Goal: Task Accomplishment & Management: Manage account settings

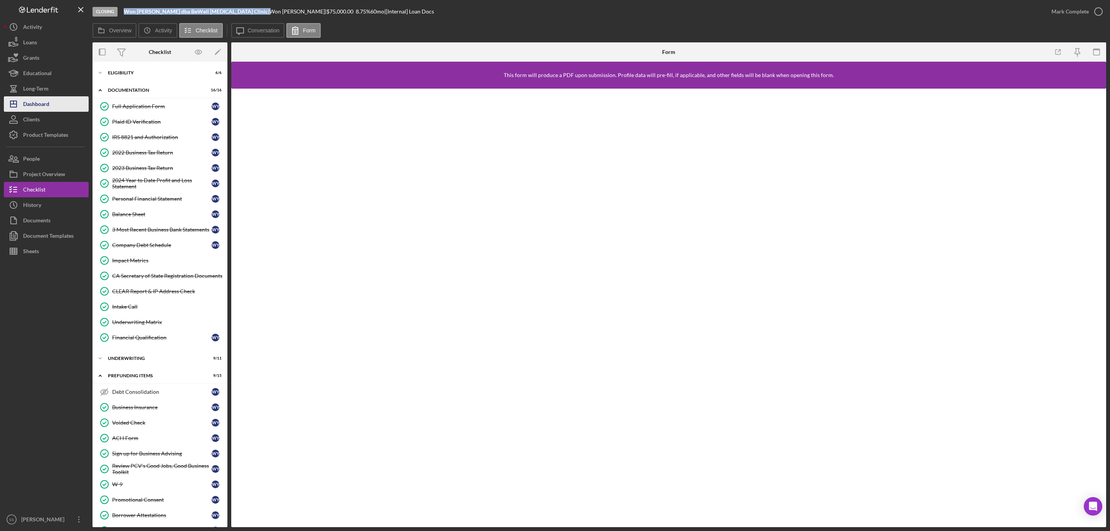
scroll to position [108, 0]
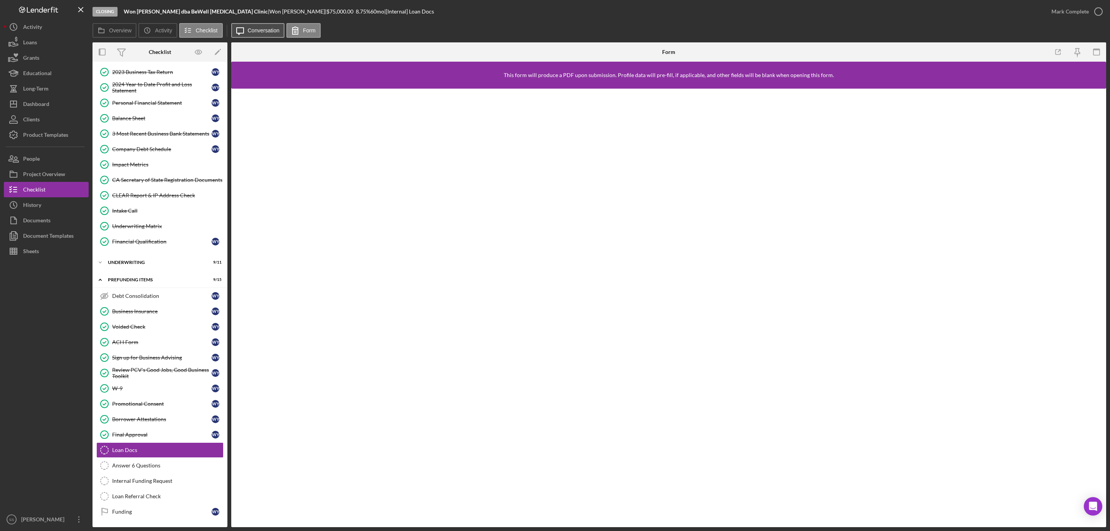
click at [277, 35] on button "Icon/Message Conversation" at bounding box center [258, 30] width 54 height 15
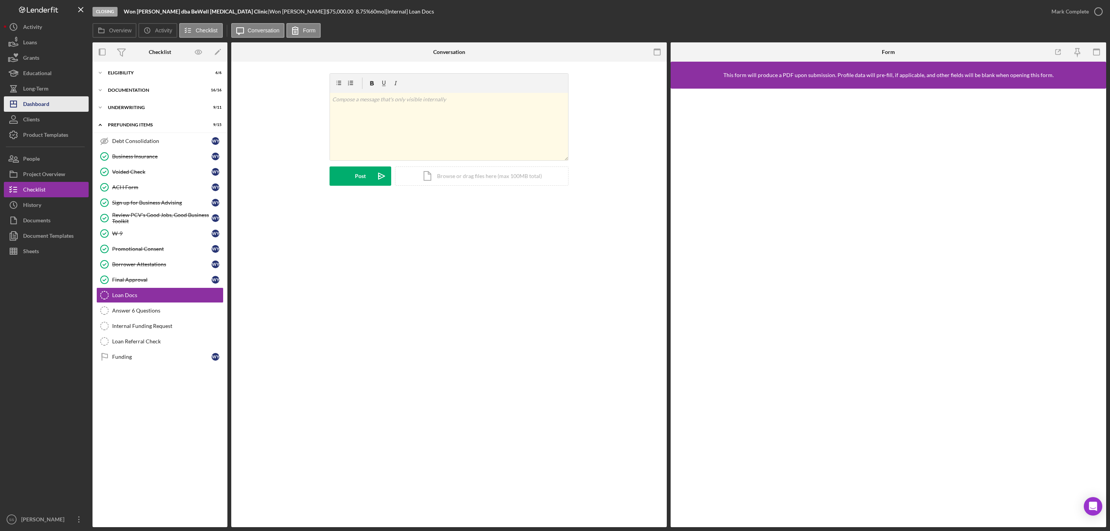
click at [69, 101] on button "Icon/Dashboard Dashboard" at bounding box center [46, 103] width 85 height 15
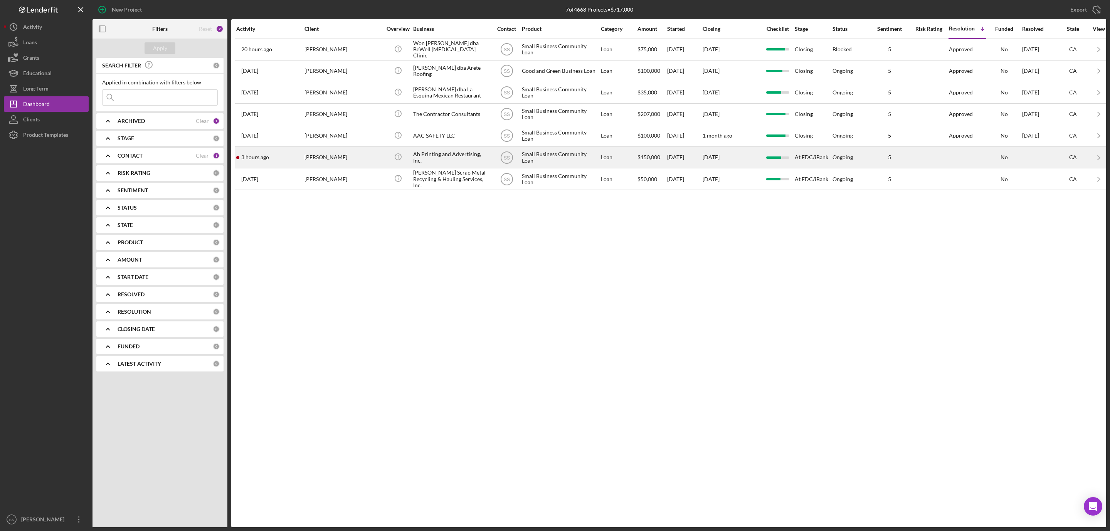
click at [297, 159] on div "3 hours ago [PERSON_NAME]" at bounding box center [269, 157] width 67 height 20
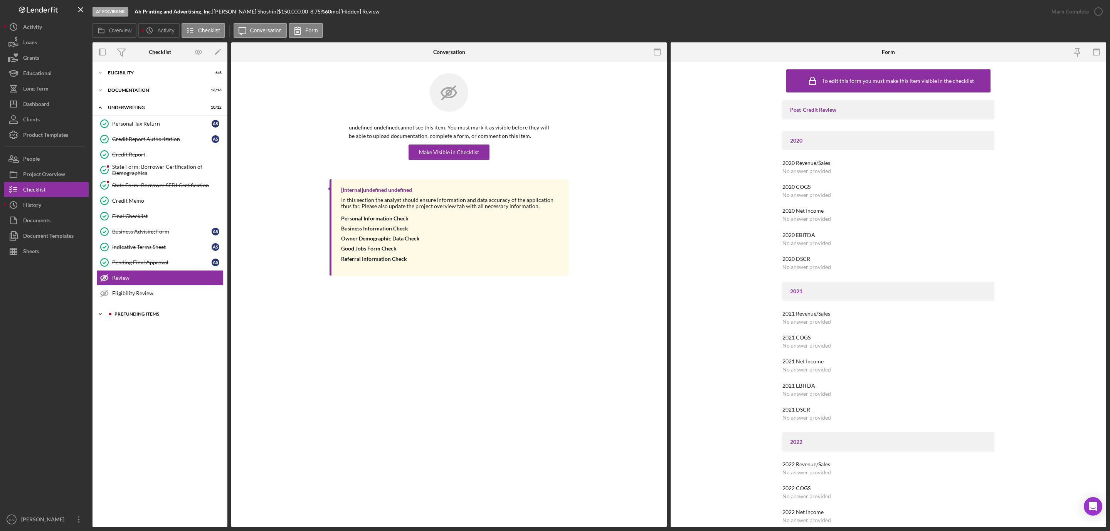
click at [156, 316] on div "Prefunding Items" at bounding box center [165, 314] width 103 height 5
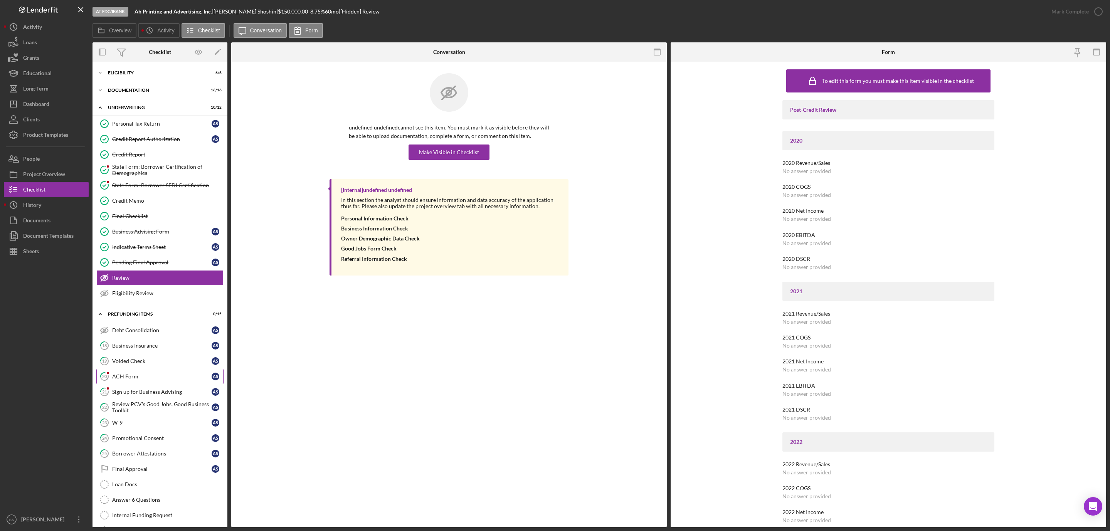
click at [146, 384] on link "20 ACH Form A S" at bounding box center [159, 376] width 127 height 15
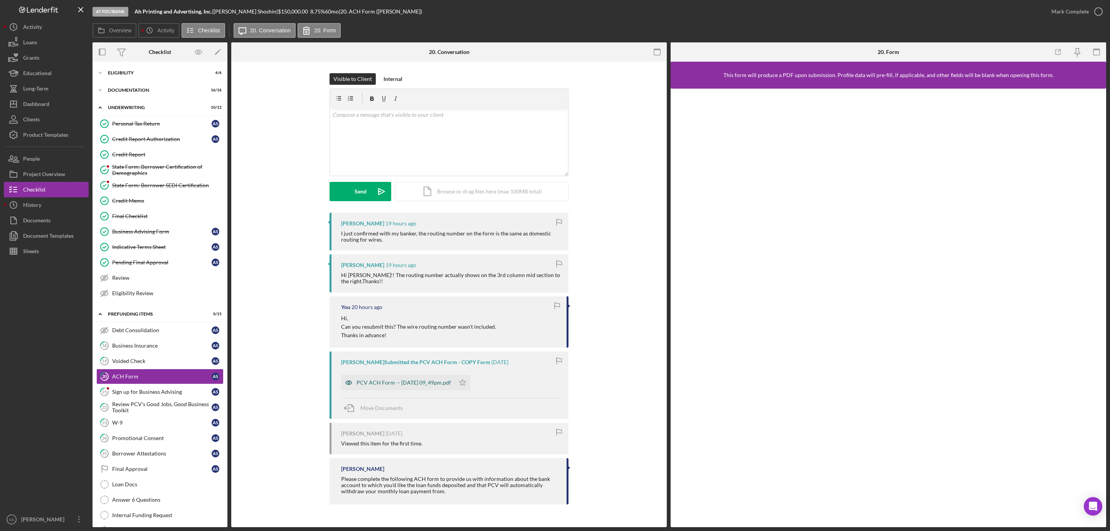
click at [376, 383] on div "PCV ACH Form -- [DATE] 09_49pm.pdf" at bounding box center [404, 383] width 94 height 6
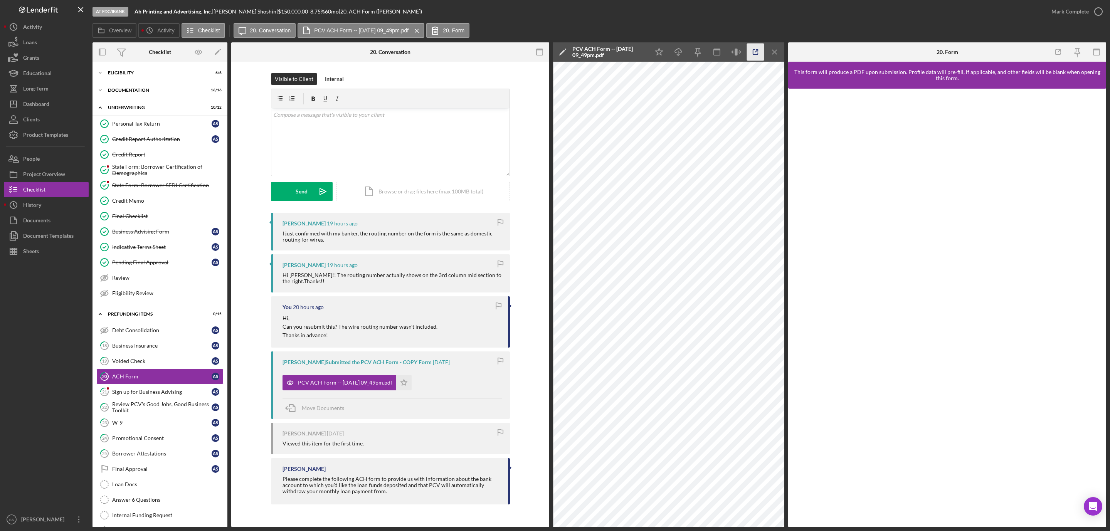
click at [760, 51] on icon "button" at bounding box center [755, 52] width 17 height 17
click at [422, 131] on div "v Color teal Color pink Remove color Add row above Add row below Add column bef…" at bounding box center [390, 141] width 238 height 67
click at [299, 193] on div "Send" at bounding box center [302, 191] width 12 height 19
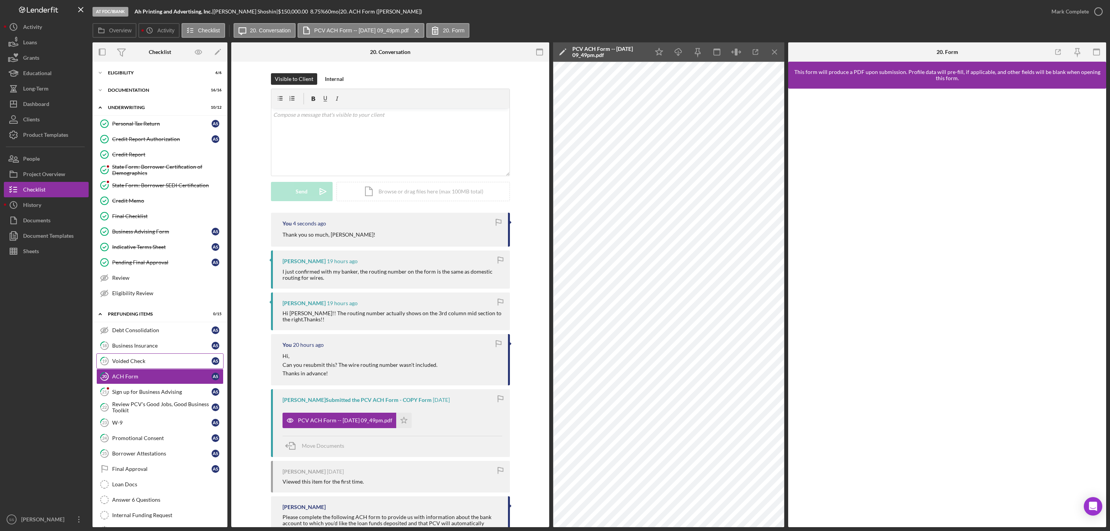
click at [150, 363] on div "Voided Check" at bounding box center [161, 361] width 99 height 6
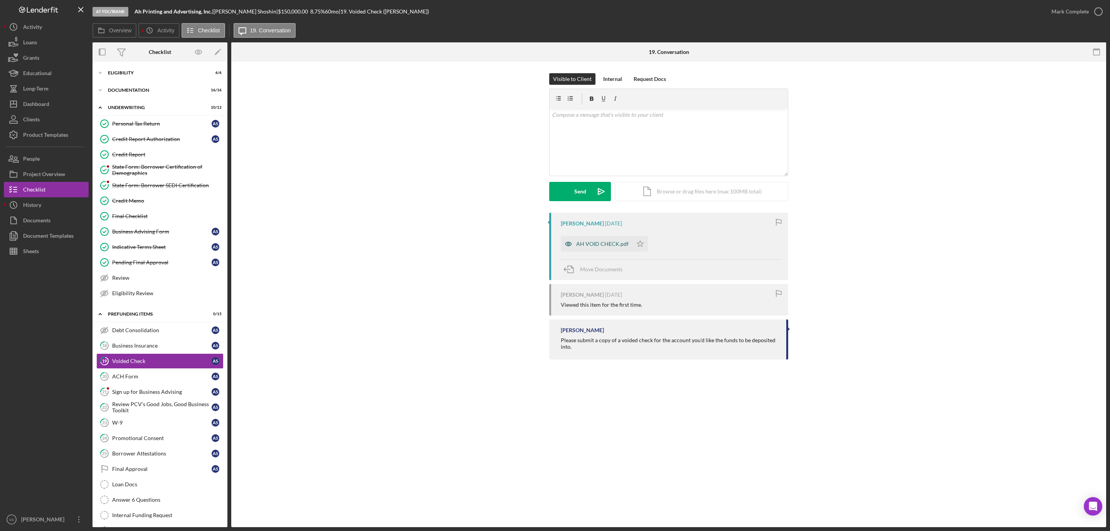
click at [599, 244] on div "AH VOID CHECK.pdf" at bounding box center [602, 244] width 52 height 6
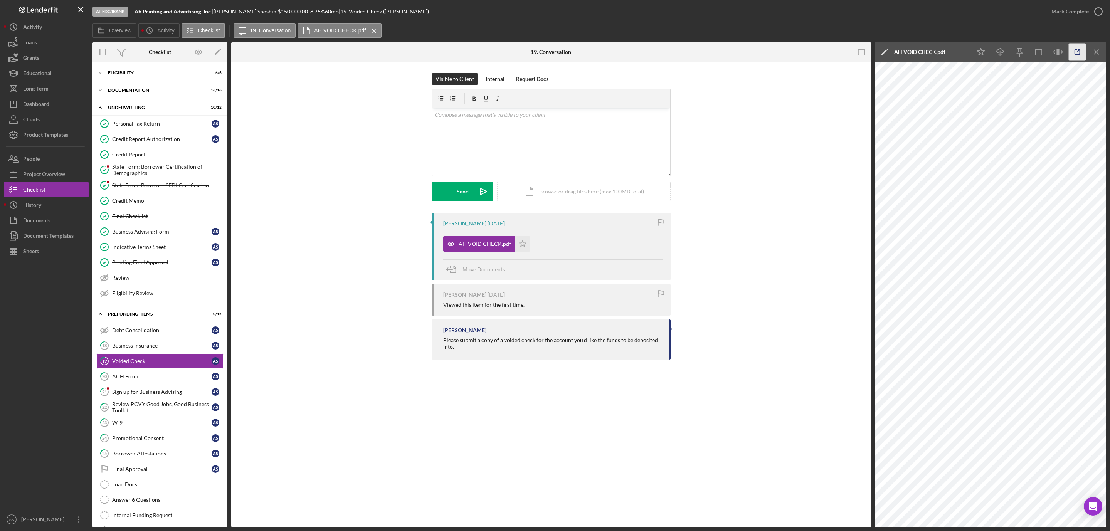
click at [1080, 50] on polyline "button" at bounding box center [1079, 51] width 2 height 2
click at [1095, 10] on icon "button" at bounding box center [1098, 11] width 19 height 19
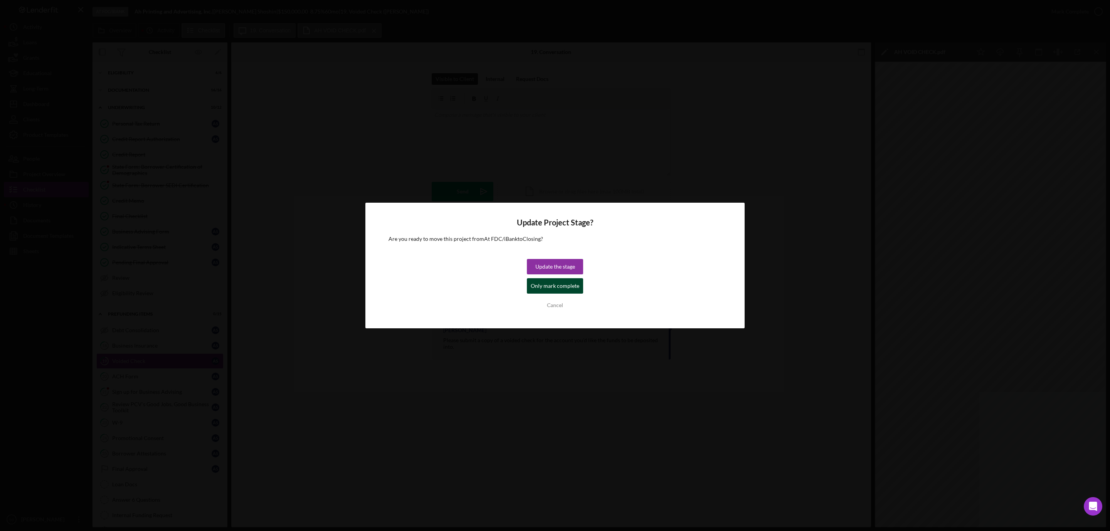
click at [560, 289] on div "Only mark complete" at bounding box center [555, 285] width 49 height 15
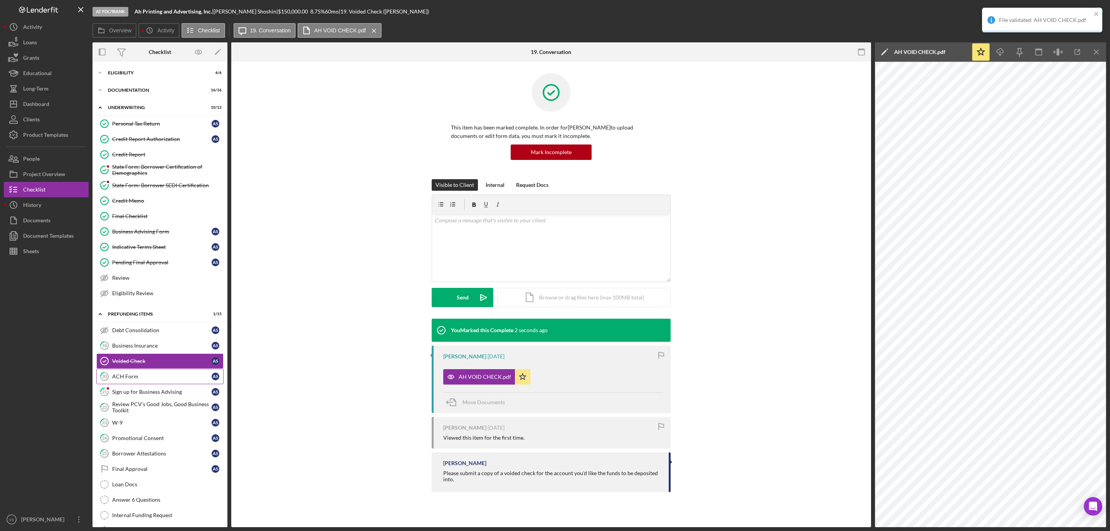
click at [143, 380] on div "ACH Form" at bounding box center [161, 376] width 99 height 6
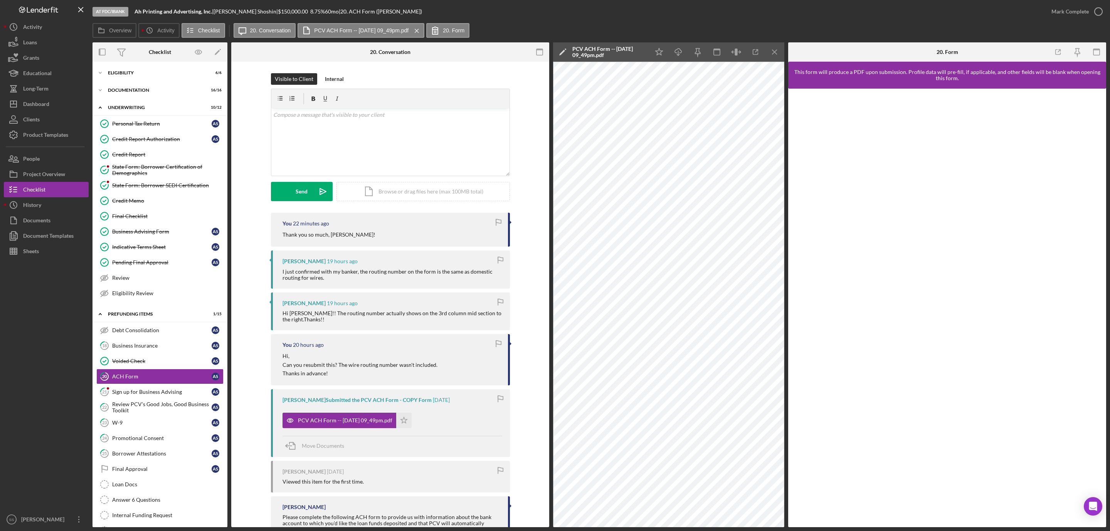
drag, startPoint x: 1096, startPoint y: 10, endPoint x: 1067, endPoint y: 22, distance: 31.4
click at [0, 0] on icon "button" at bounding box center [0, 0] width 0 height 0
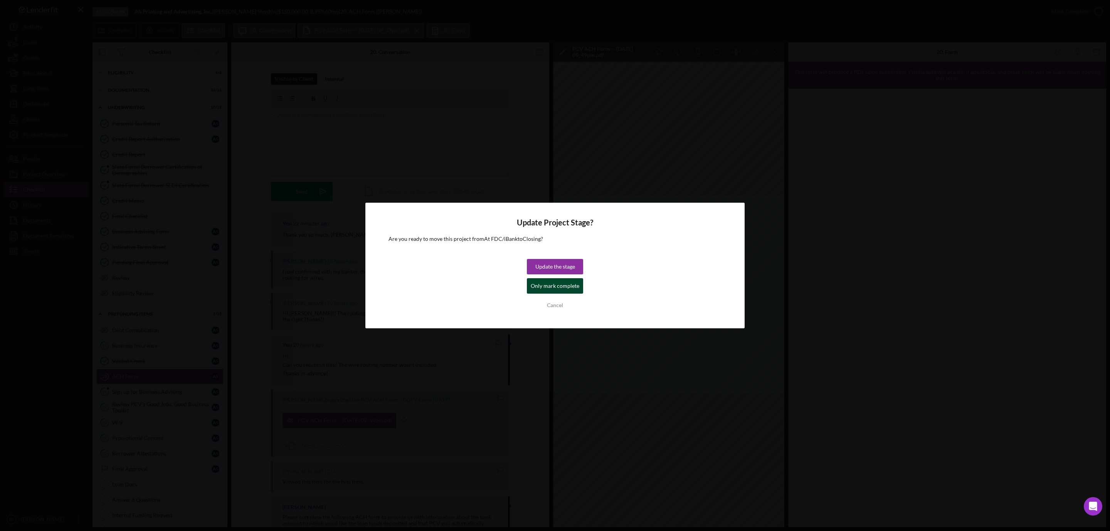
click at [543, 286] on div "Only mark complete" at bounding box center [555, 285] width 49 height 15
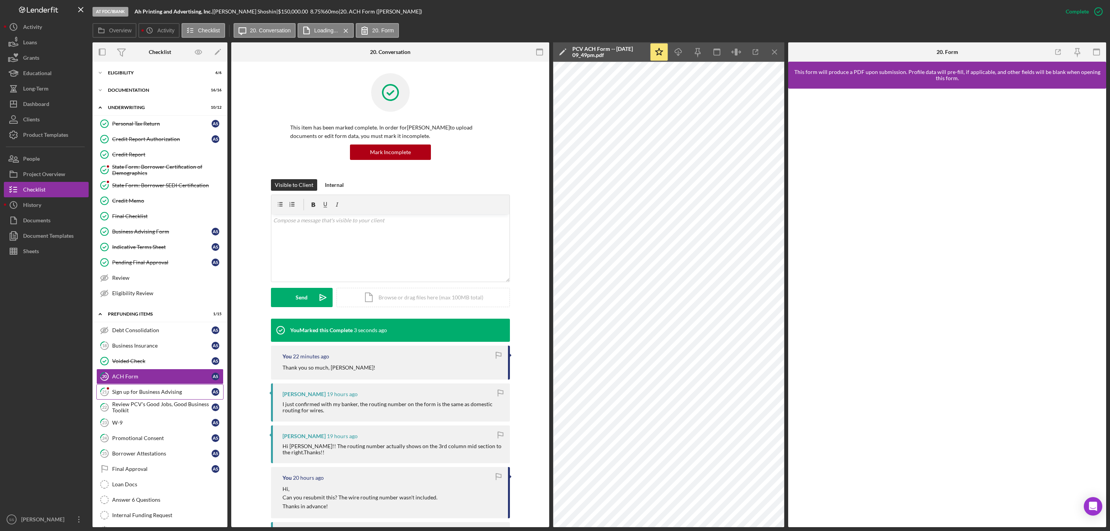
click at [167, 395] on div "Sign up for Business Advising" at bounding box center [161, 392] width 99 height 6
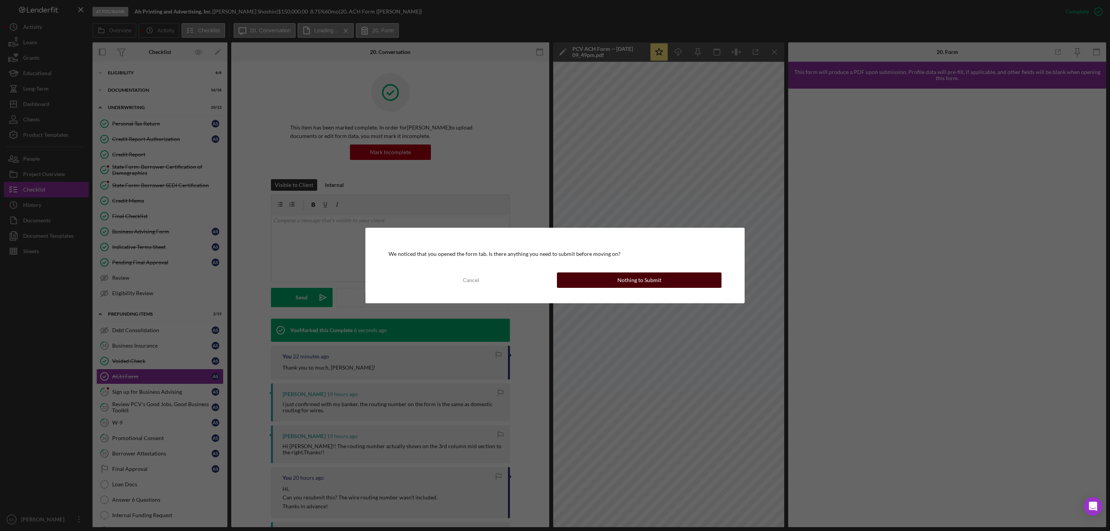
click at [639, 284] on div "Nothing to Submit" at bounding box center [639, 279] width 44 height 15
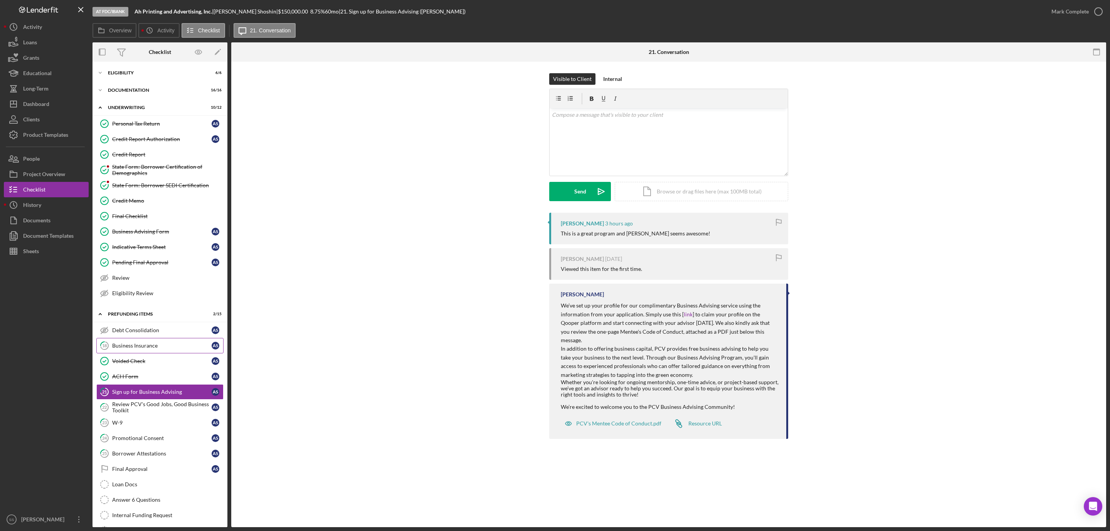
click at [113, 355] on icon "18" at bounding box center [104, 345] width 19 height 19
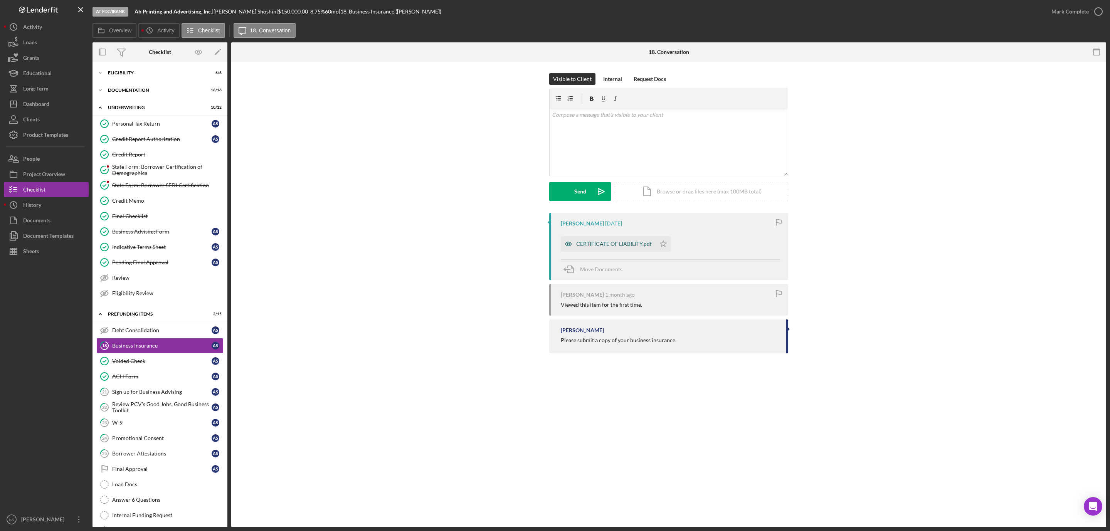
click at [586, 239] on div "CERTIFICATE OF LIABILITY.pdf" at bounding box center [608, 243] width 95 height 15
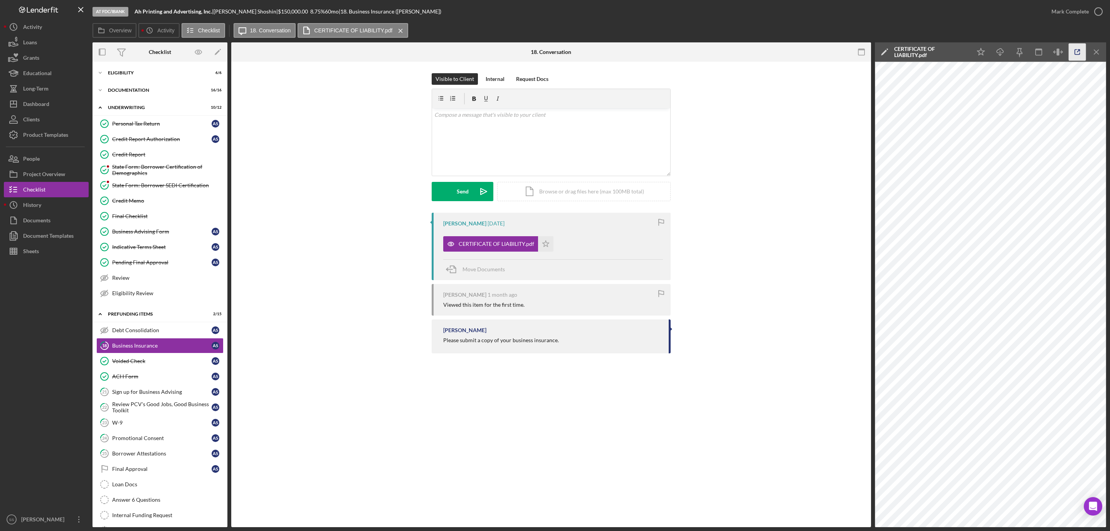
click at [1079, 51] on icon "button" at bounding box center [1077, 52] width 17 height 17
click at [1098, 13] on icon "button" at bounding box center [1098, 11] width 19 height 19
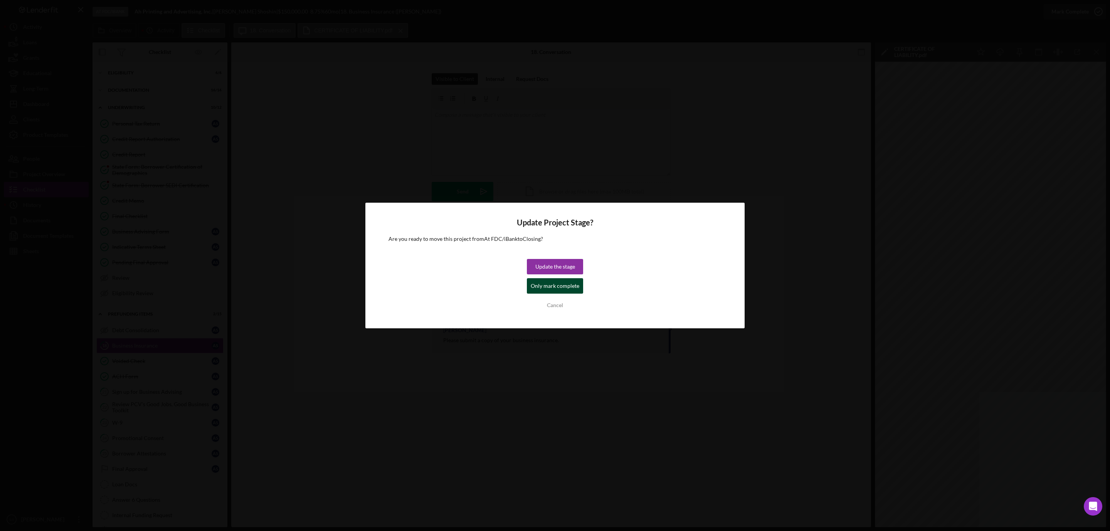
click at [552, 289] on div "Only mark complete" at bounding box center [555, 285] width 49 height 15
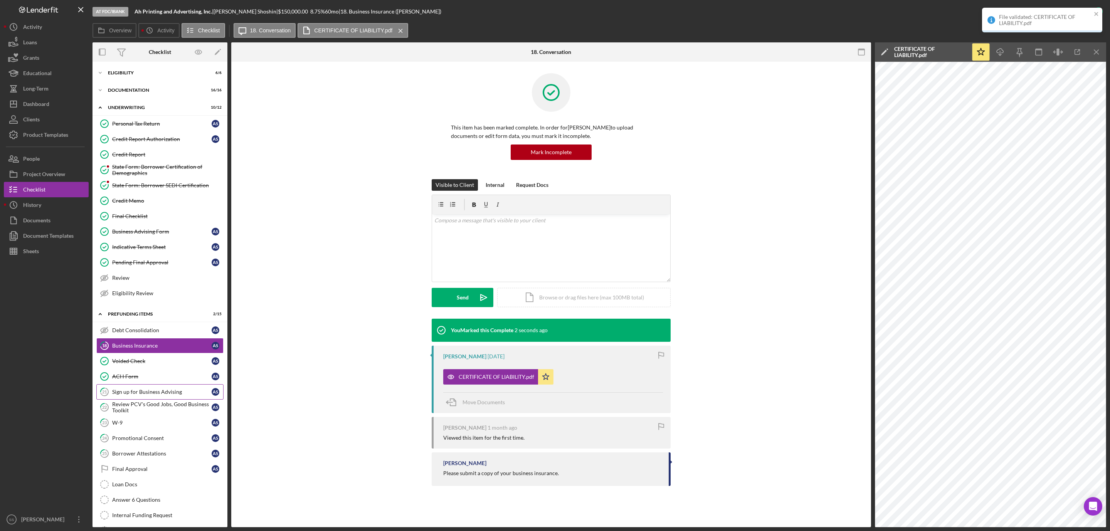
click at [177, 395] on div "Sign up for Business Advising" at bounding box center [161, 392] width 99 height 6
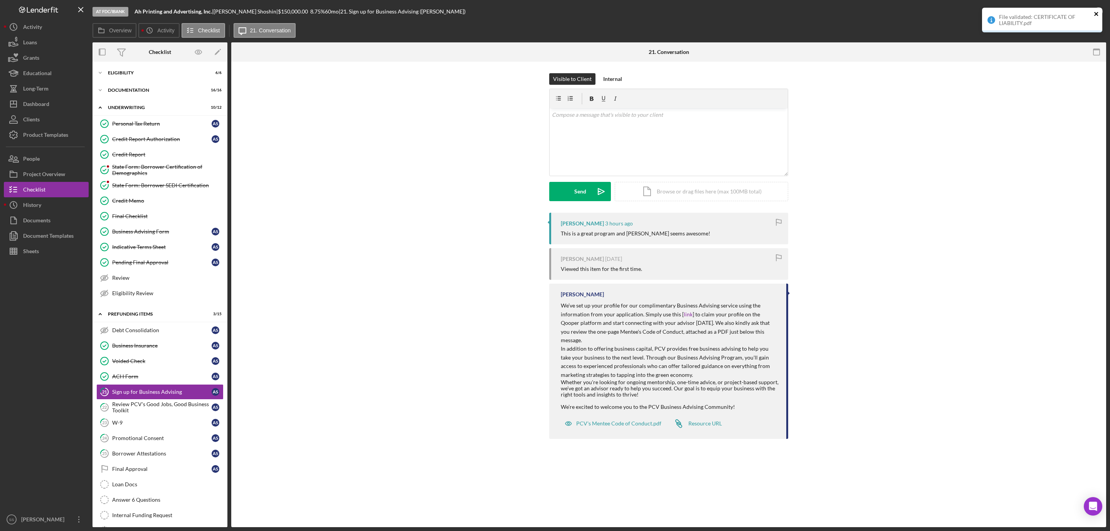
click at [1099, 18] on button "close" at bounding box center [1096, 14] width 5 height 7
click at [687, 136] on div "v Color teal Color pink Remove color Add row above Add row below Add column bef…" at bounding box center [669, 141] width 238 height 67
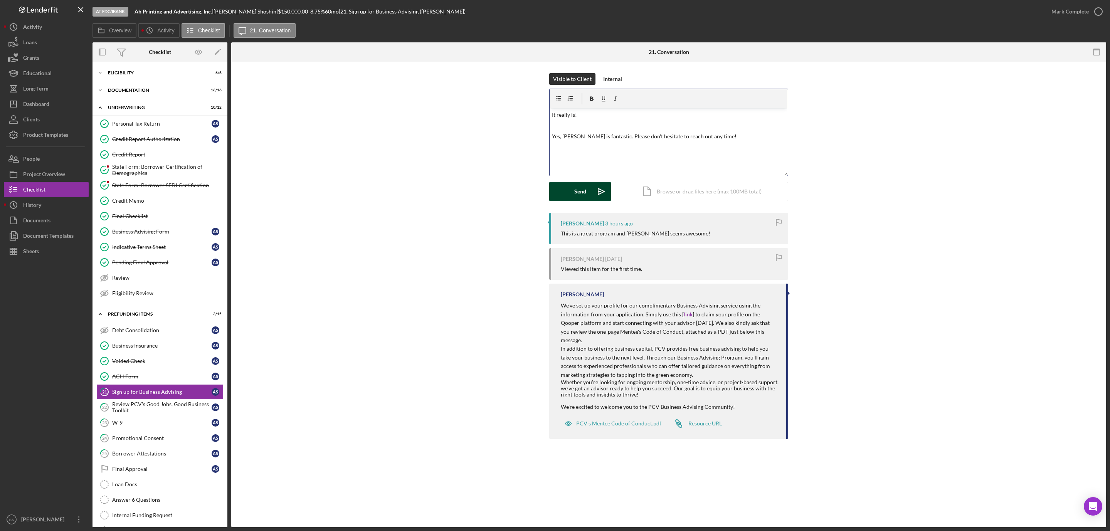
click at [579, 187] on div "Send" at bounding box center [580, 191] width 12 height 19
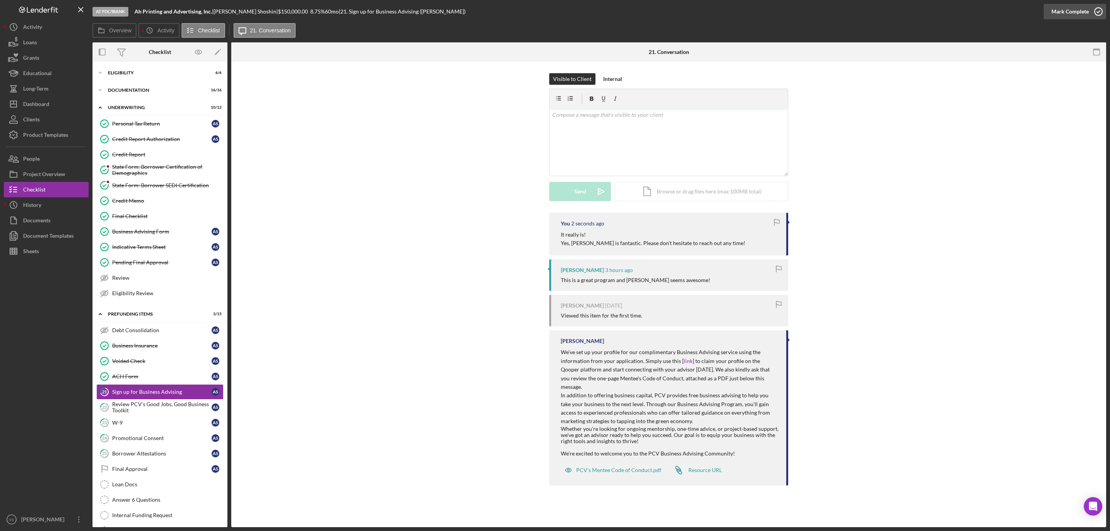
click at [1099, 10] on icon "button" at bounding box center [1098, 11] width 19 height 19
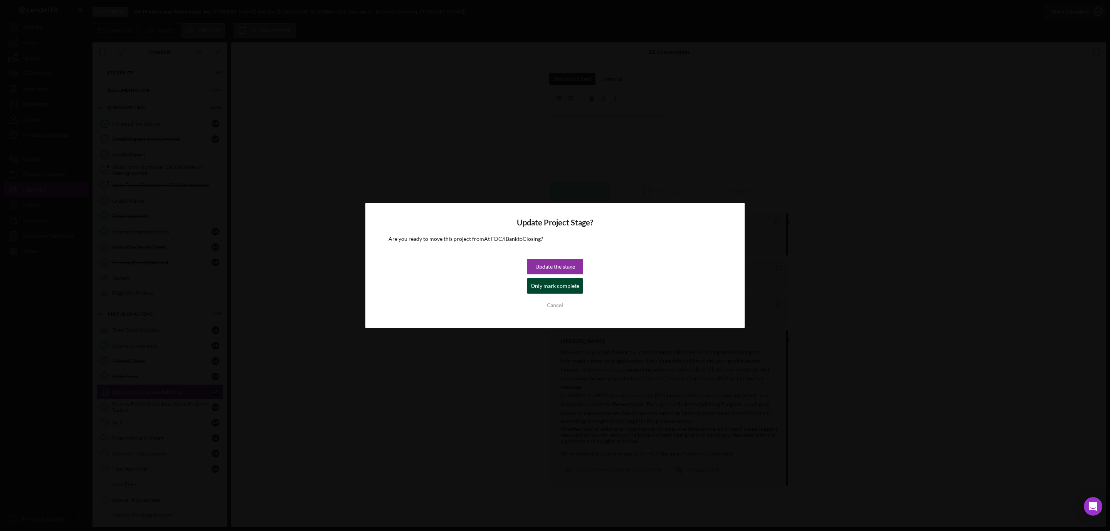
click at [563, 288] on div "Only mark complete" at bounding box center [555, 285] width 49 height 15
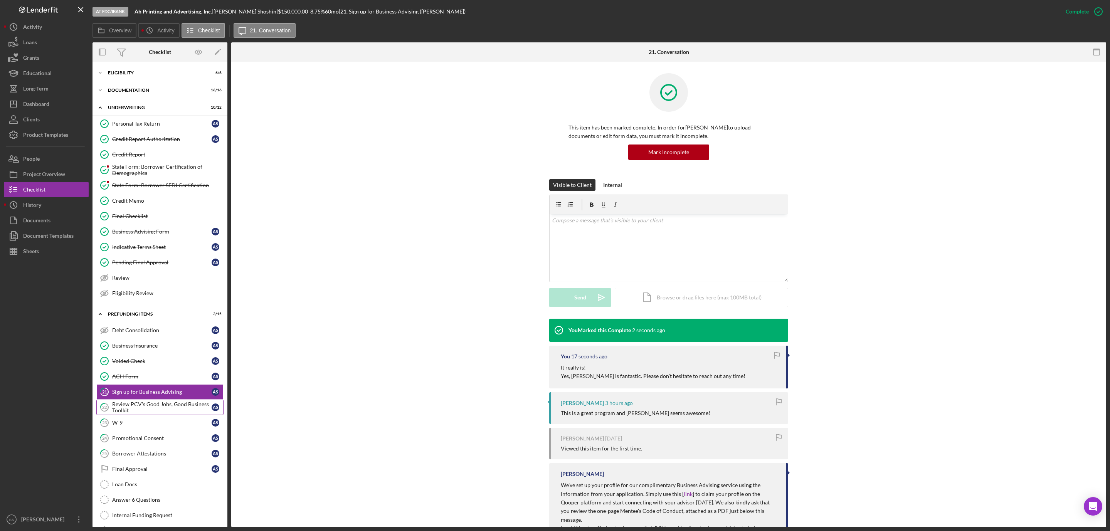
click at [165, 411] on div "Review PCV's Good Jobs, Good Business Toolkit" at bounding box center [161, 407] width 99 height 12
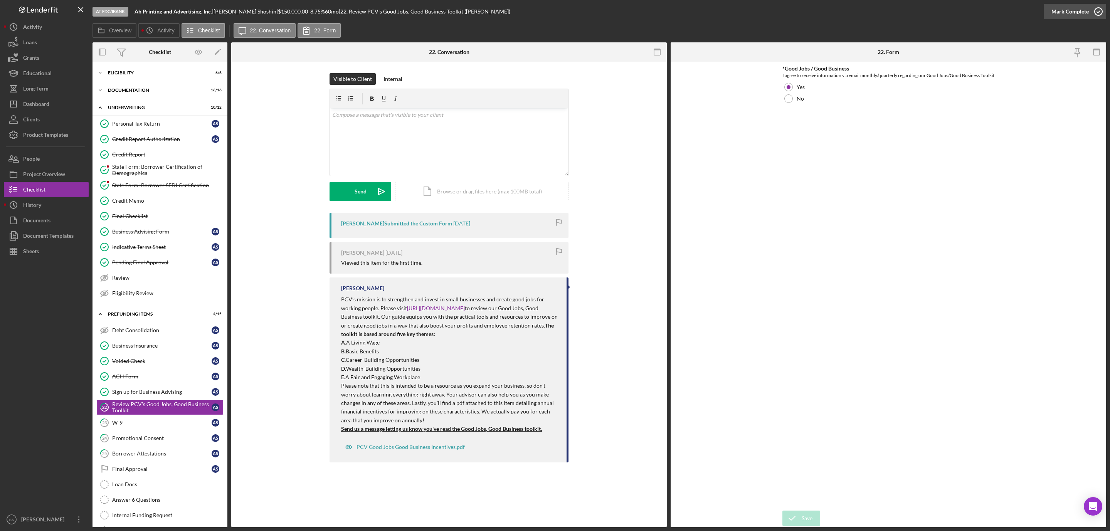
click at [1095, 10] on icon "button" at bounding box center [1098, 11] width 19 height 19
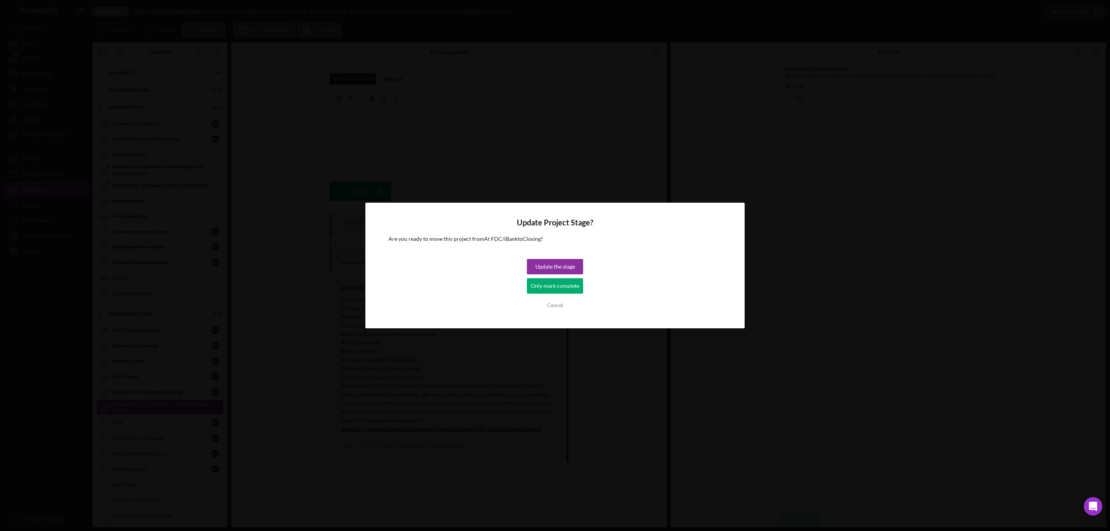
click at [541, 291] on div "Only mark complete" at bounding box center [555, 285] width 49 height 15
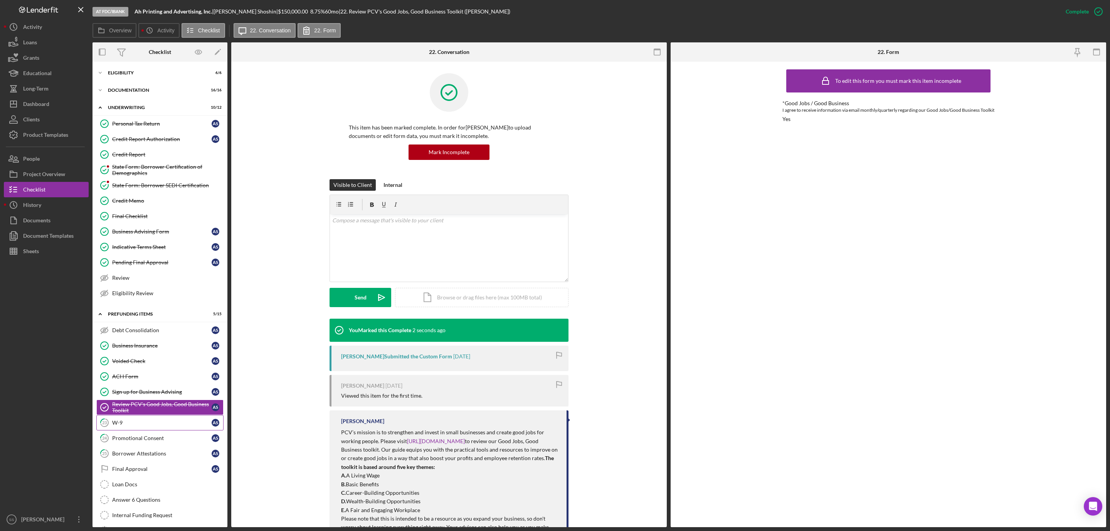
click at [127, 426] on div "W-9" at bounding box center [161, 423] width 99 height 6
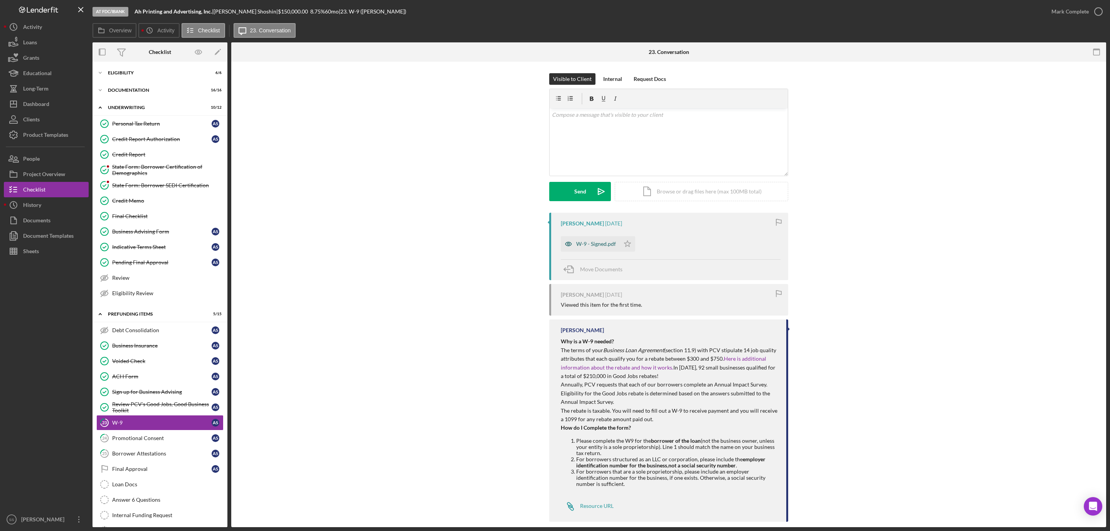
click at [582, 244] on div "W-9 - Signed.pdf" at bounding box center [596, 244] width 40 height 6
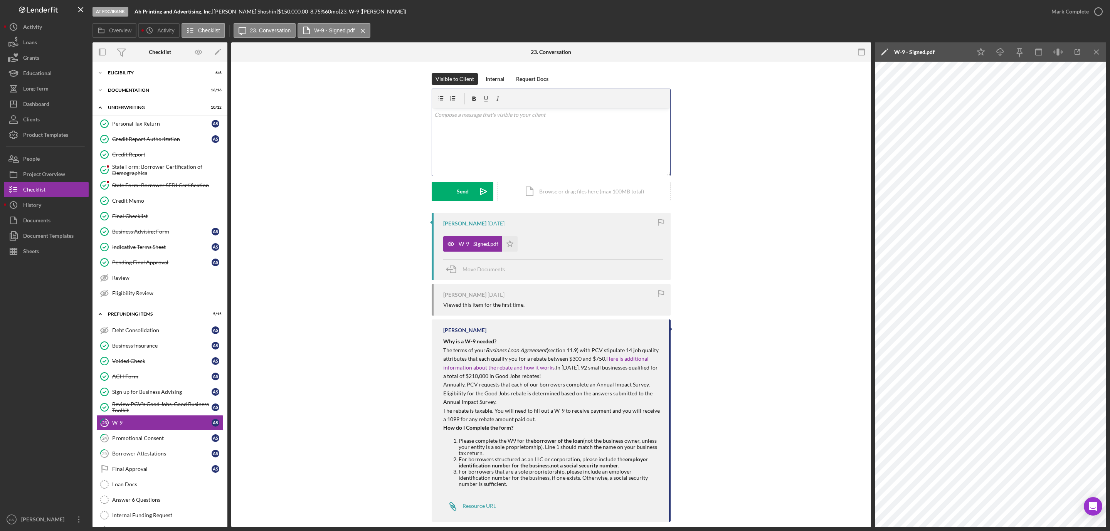
click at [608, 130] on div "v Color teal Color pink Remove color Add row above Add row below Add column bef…" at bounding box center [551, 141] width 238 height 67
click at [485, 128] on p at bounding box center [551, 125] width 234 height 8
click at [465, 114] on p "Hi," at bounding box center [551, 115] width 234 height 8
click at [590, 168] on p "Can you resubmit this form? The first line should just read the business name a…" at bounding box center [551, 162] width 234 height 17
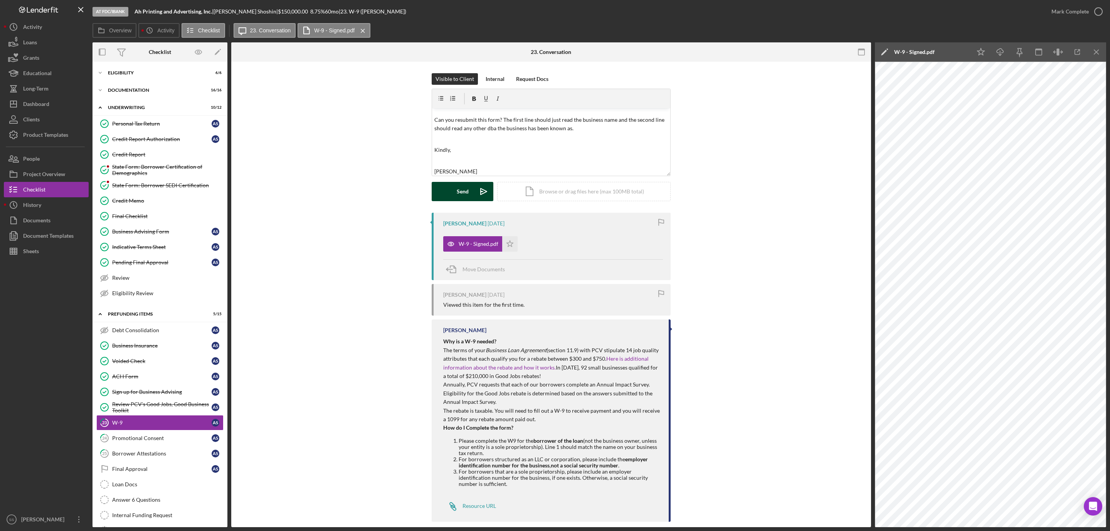
click at [471, 197] on button "Send Icon/icon-invite-send" at bounding box center [463, 191] width 62 height 19
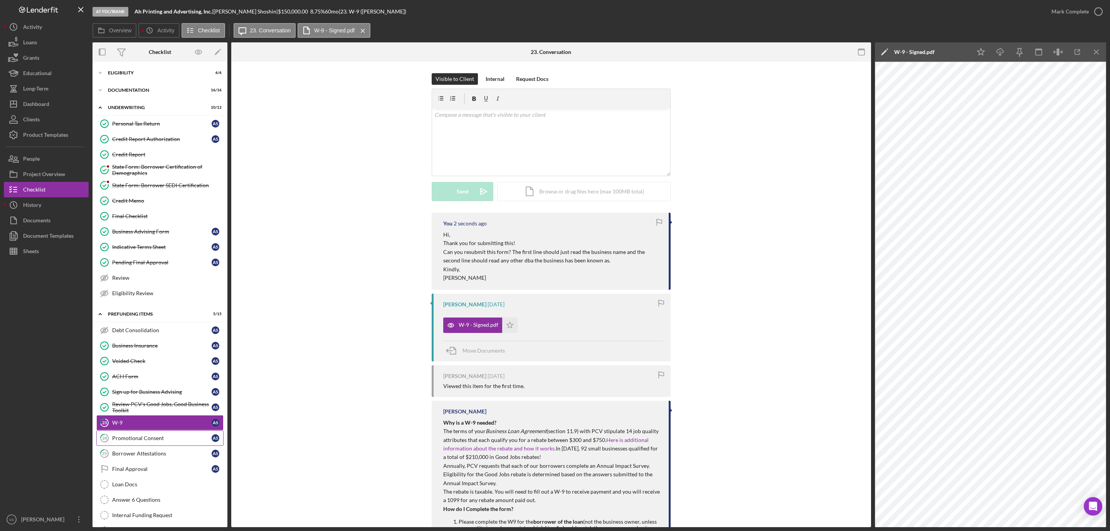
scroll to position [0, 0]
click at [135, 441] on div "Promotional Consent" at bounding box center [161, 438] width 99 height 6
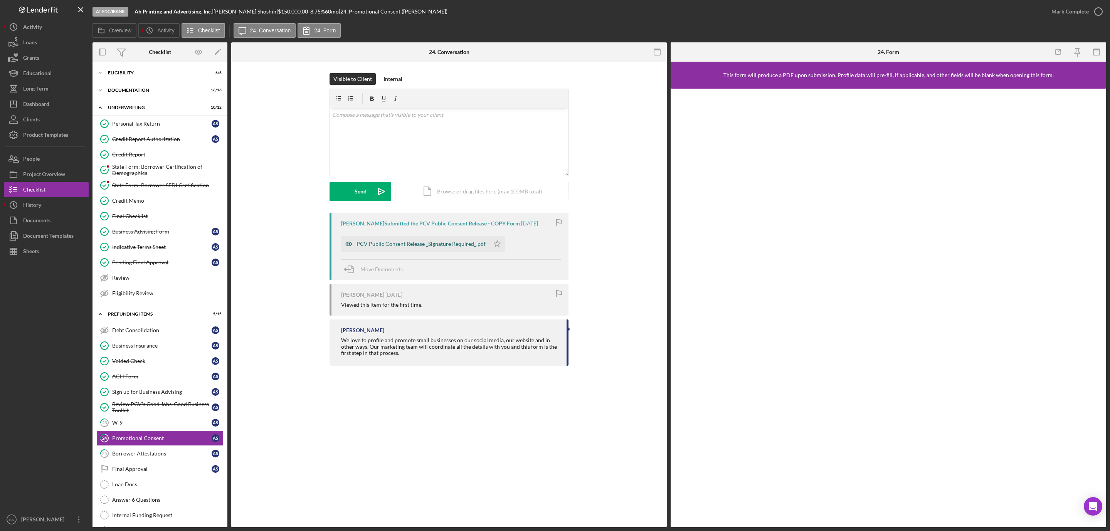
click at [434, 247] on div "PCV Public Consent Release _Signature Required_.pdf" at bounding box center [421, 244] width 129 height 6
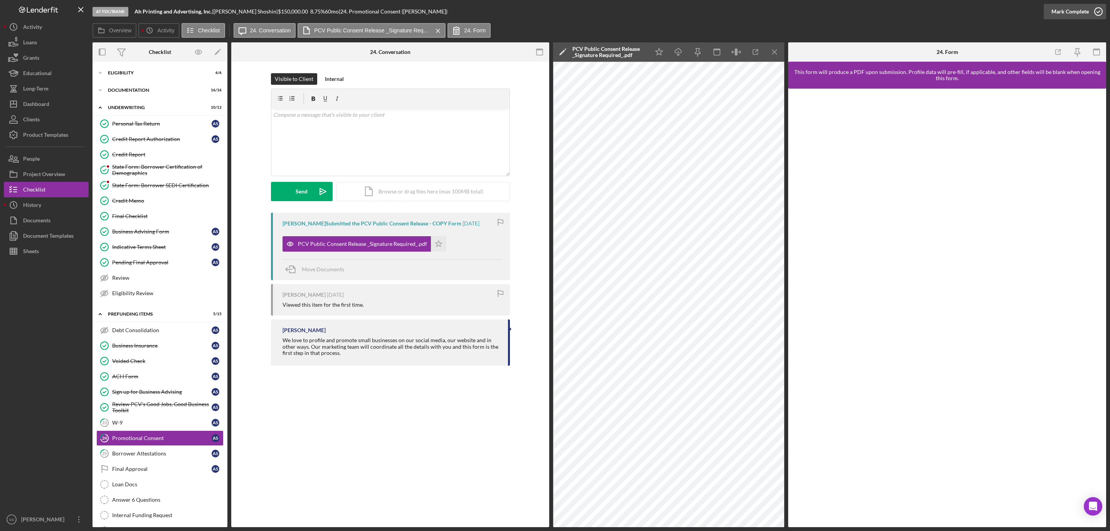
click at [1101, 13] on icon "button" at bounding box center [1098, 11] width 19 height 19
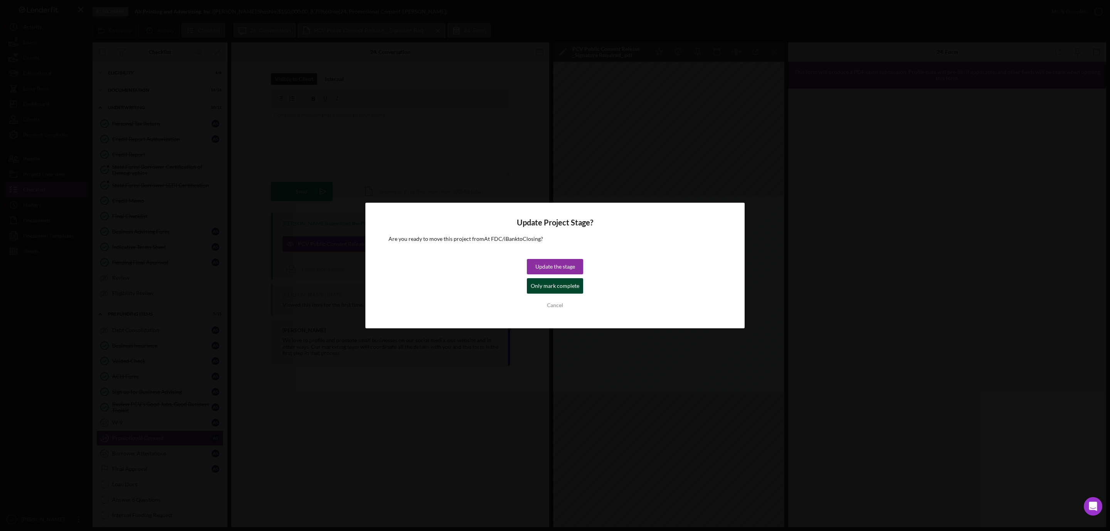
click at [536, 286] on div "Only mark complete" at bounding box center [555, 285] width 49 height 15
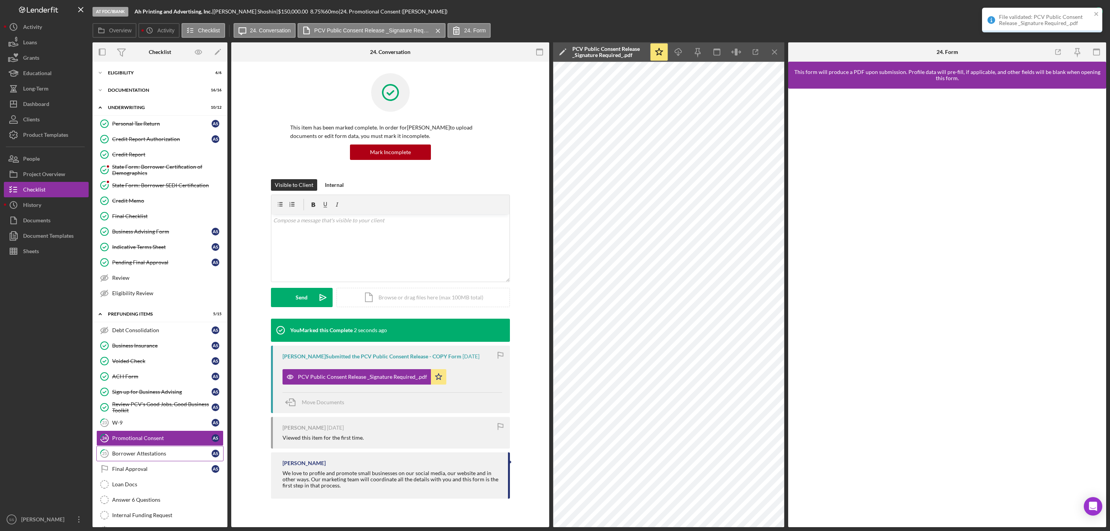
click at [136, 457] on div "Borrower Attestations" at bounding box center [161, 454] width 99 height 6
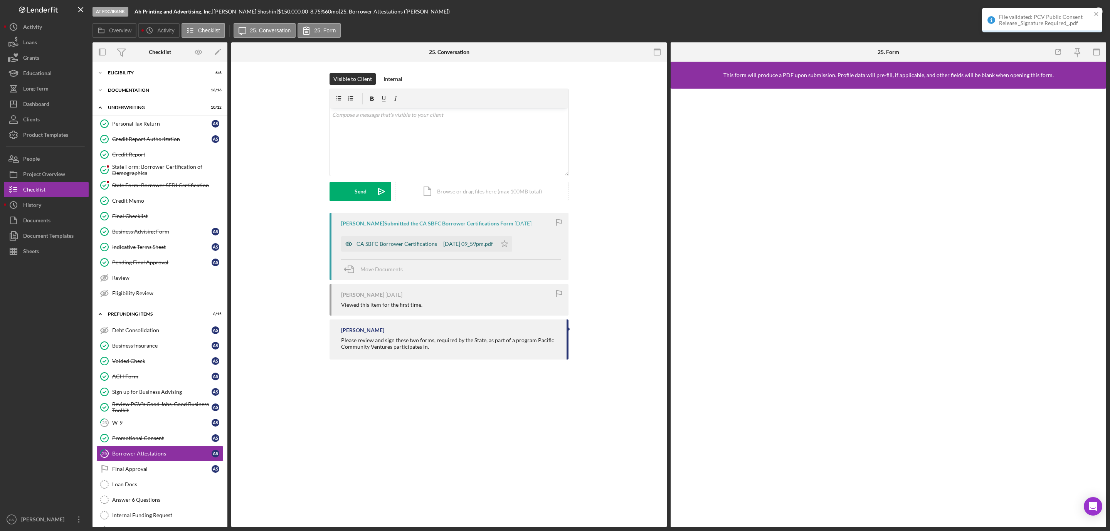
click at [452, 244] on div "CA SBFC Borrower Certifications -- [DATE] 09_59pm.pdf" at bounding box center [425, 244] width 136 height 6
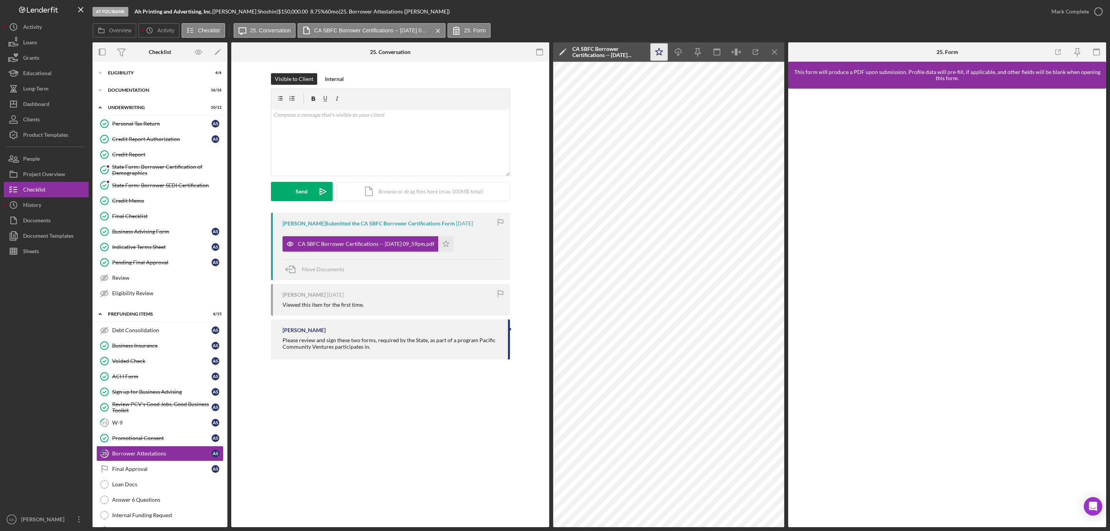
click at [657, 54] on polygon "button" at bounding box center [659, 51] width 7 height 7
click at [1100, 13] on icon "button" at bounding box center [1098, 11] width 19 height 19
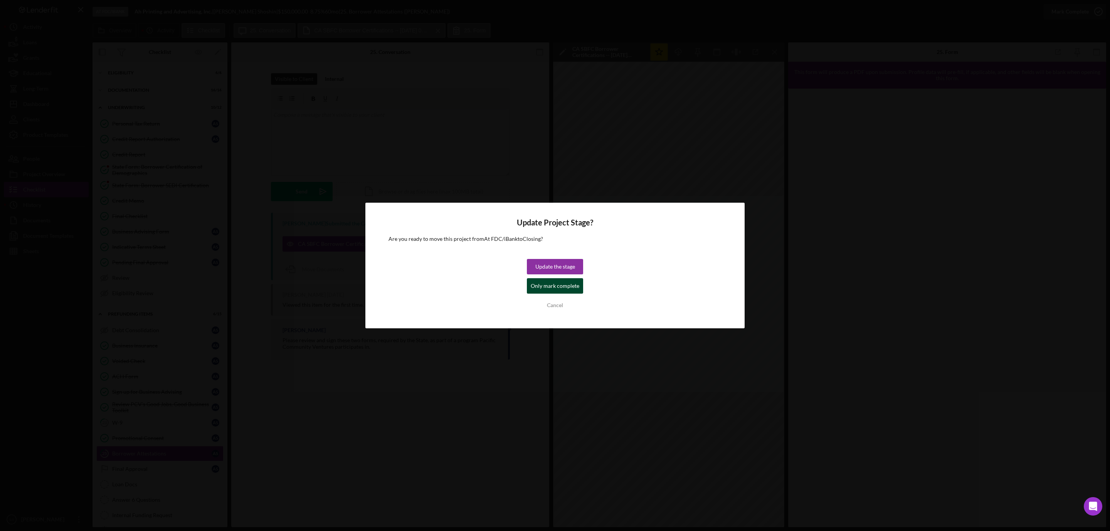
click at [560, 287] on div "Only mark complete" at bounding box center [555, 285] width 49 height 15
